Goal: Navigation & Orientation: Find specific page/section

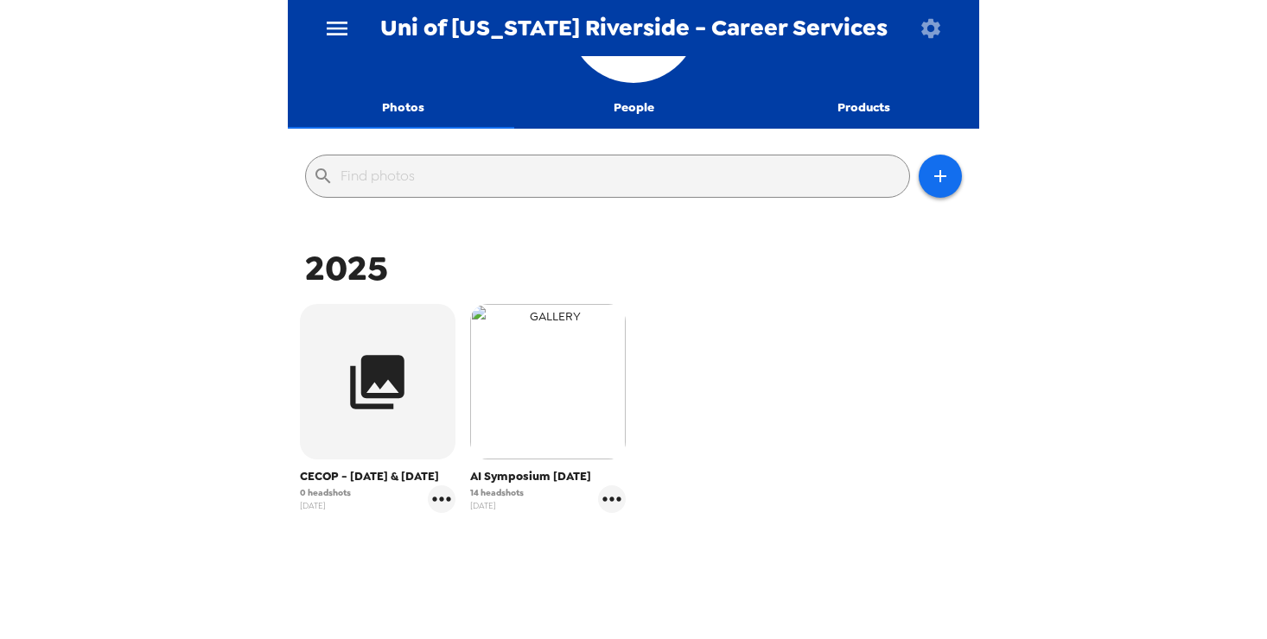
scroll to position [184, 0]
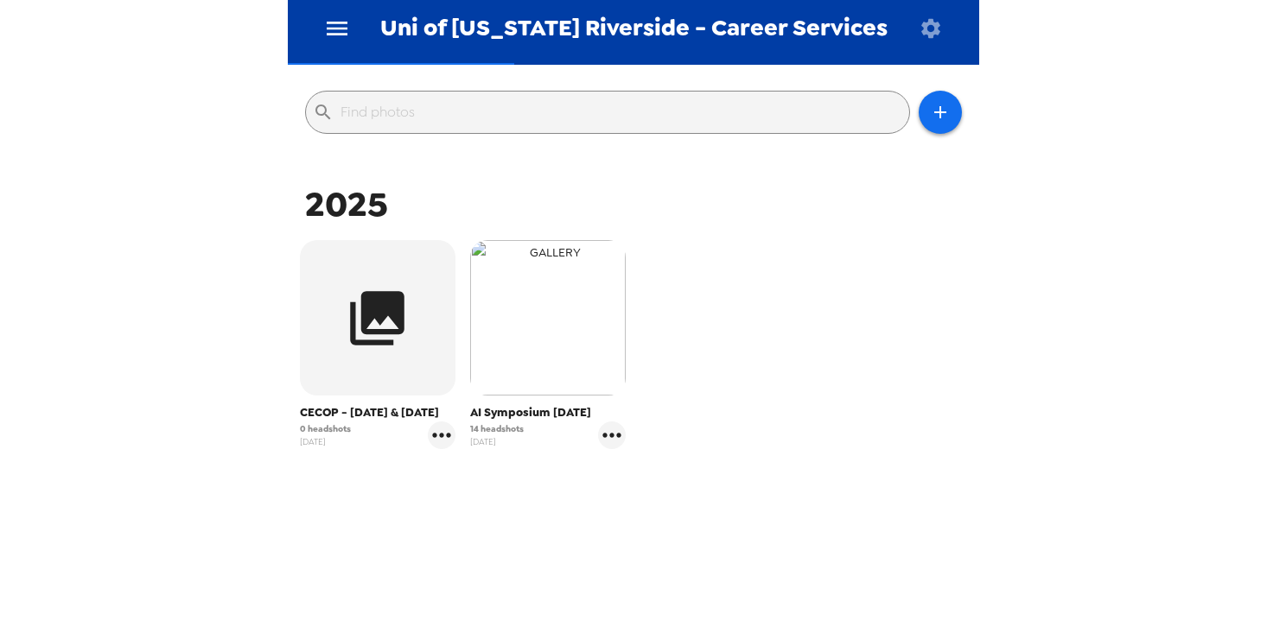
click at [515, 240] on img "button" at bounding box center [548, 318] width 156 height 156
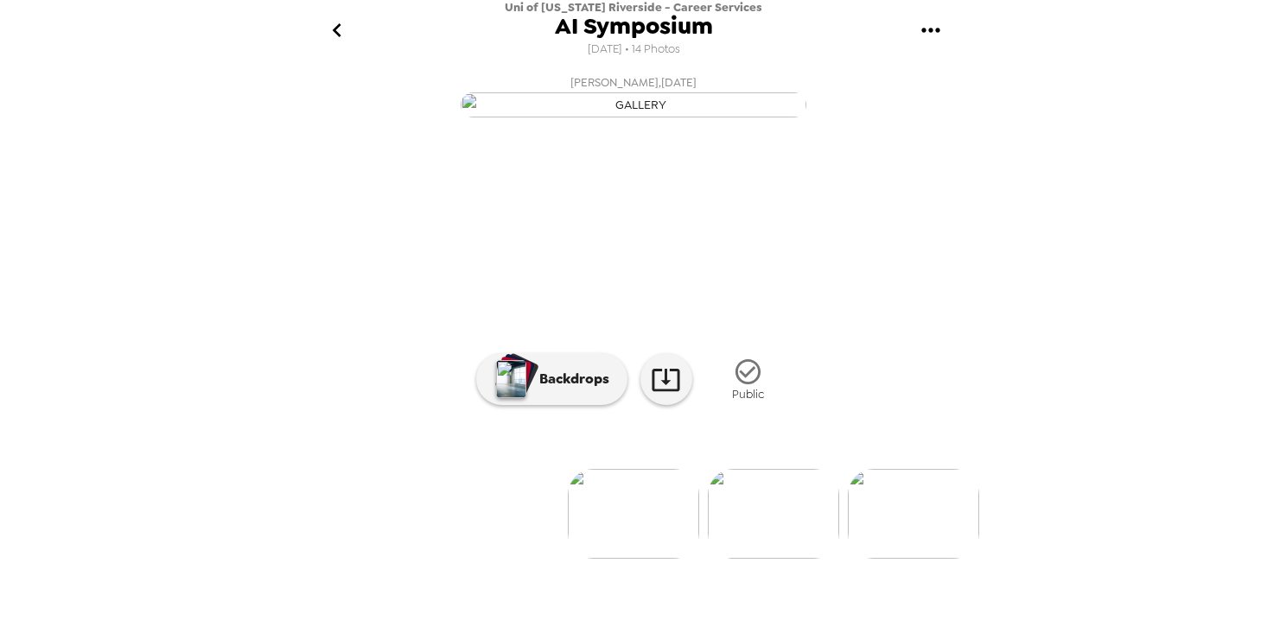
click at [342, 31] on icon "go back" at bounding box center [337, 30] width 28 height 28
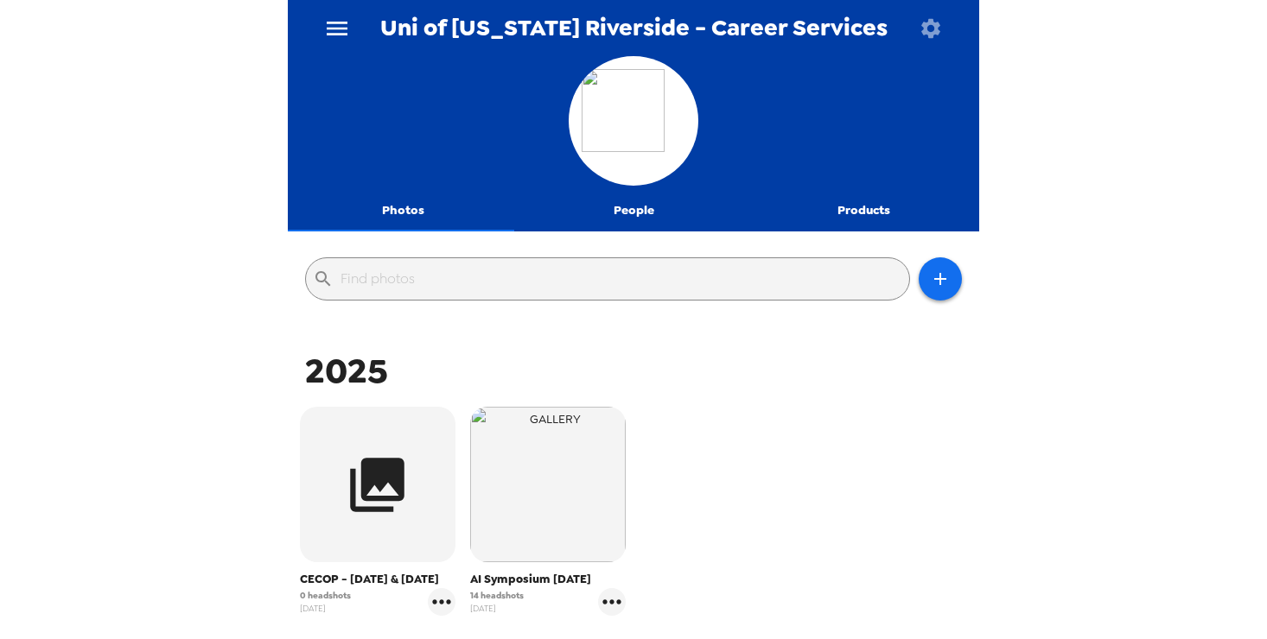
click at [337, 32] on icon "menu" at bounding box center [337, 29] width 28 height 28
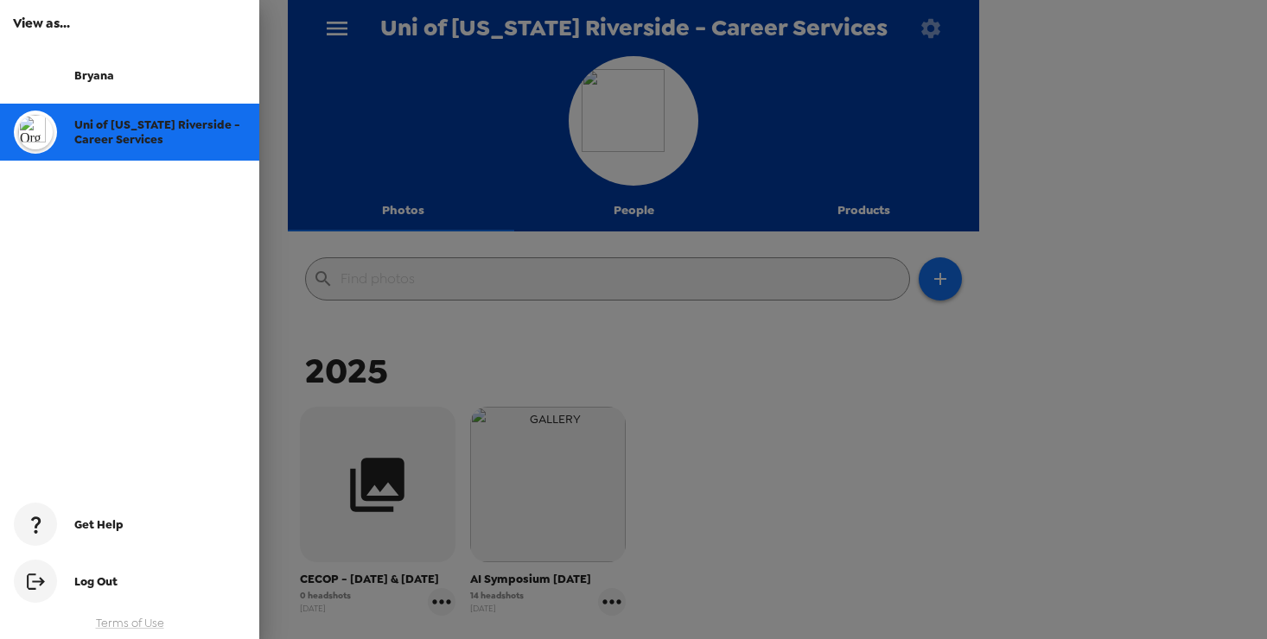
click at [137, 87] on div "Bryana" at bounding box center [129, 75] width 259 height 57
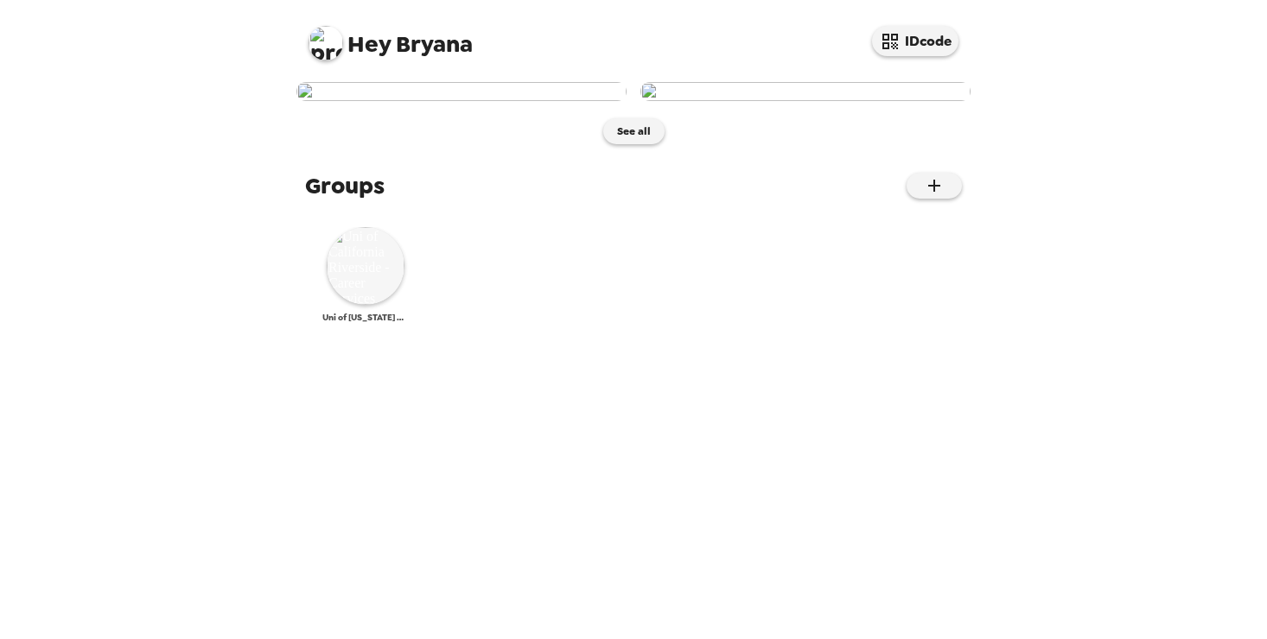
scroll to position [73, 0]
click at [383, 323] on div "Uni of [US_STATE] Riverside - Career Services" at bounding box center [365, 275] width 86 height 96
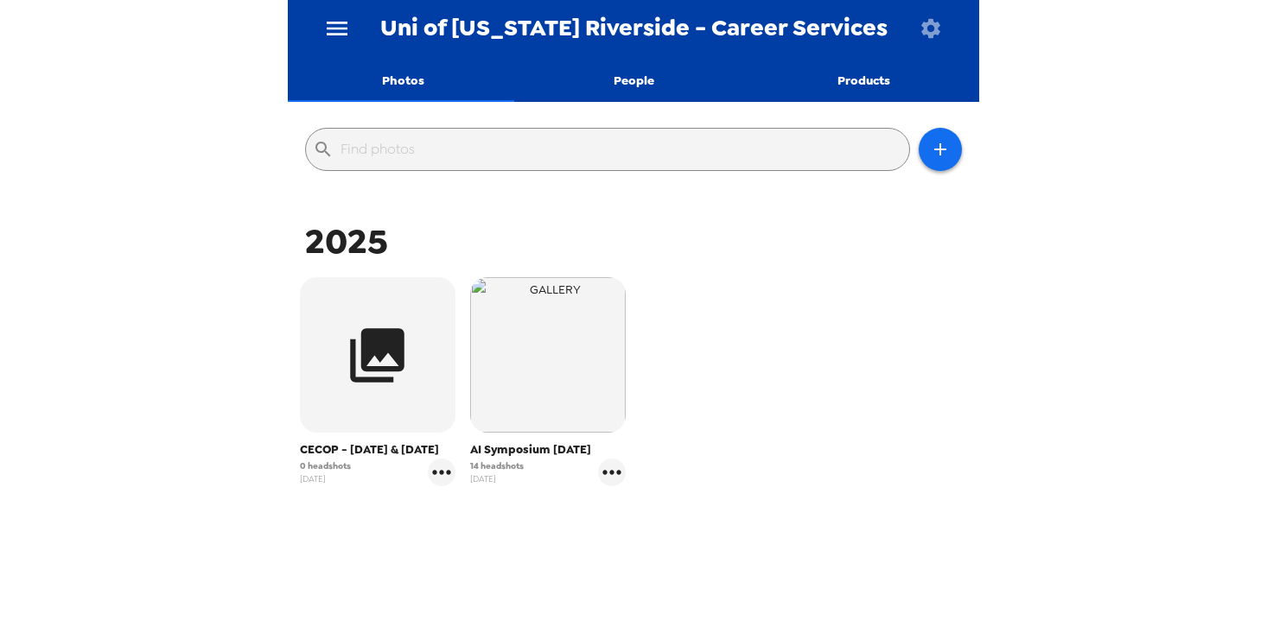
scroll to position [184, 0]
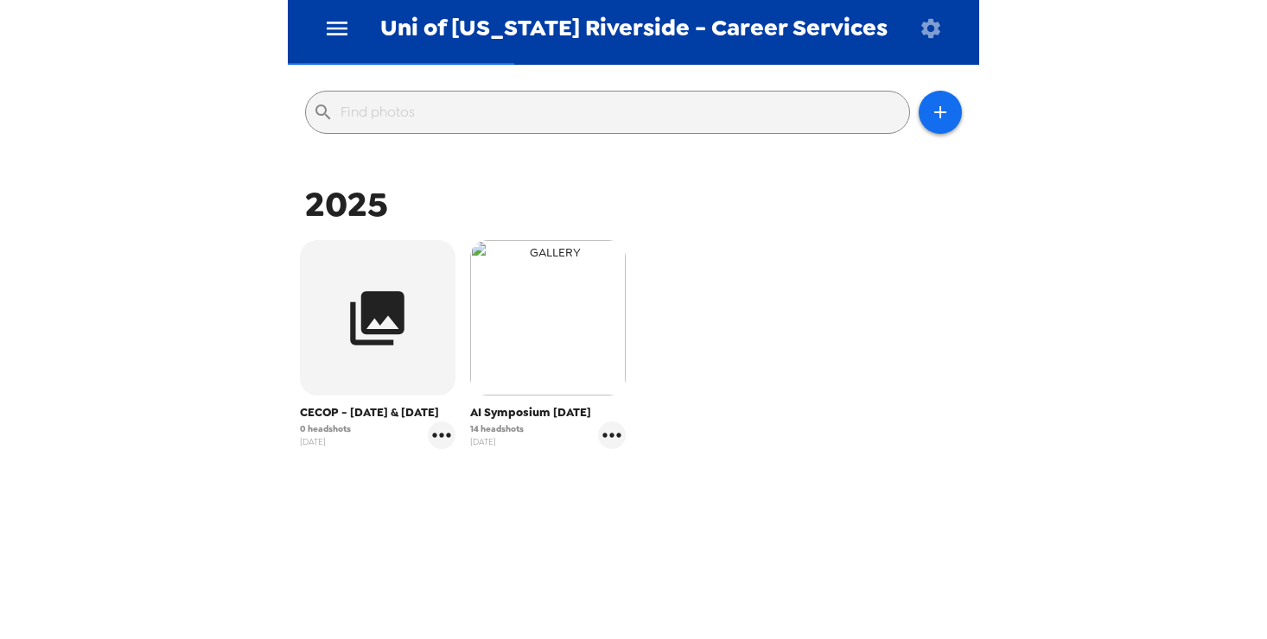
click at [570, 270] on img "button" at bounding box center [548, 318] width 156 height 156
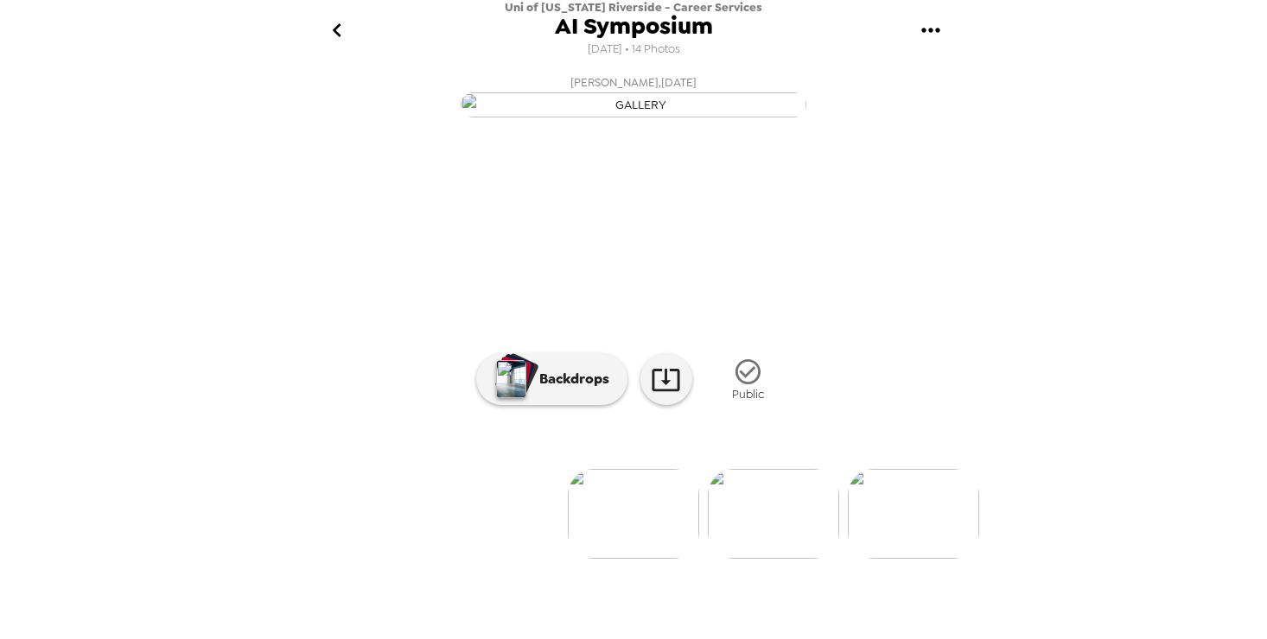
click at [1086, 147] on div "Uni of [US_STATE] Riverside - Career Services AI Symposium [DATE] • 14 Photos […" at bounding box center [633, 319] width 1267 height 639
